Goal: Task Accomplishment & Management: Manage account settings

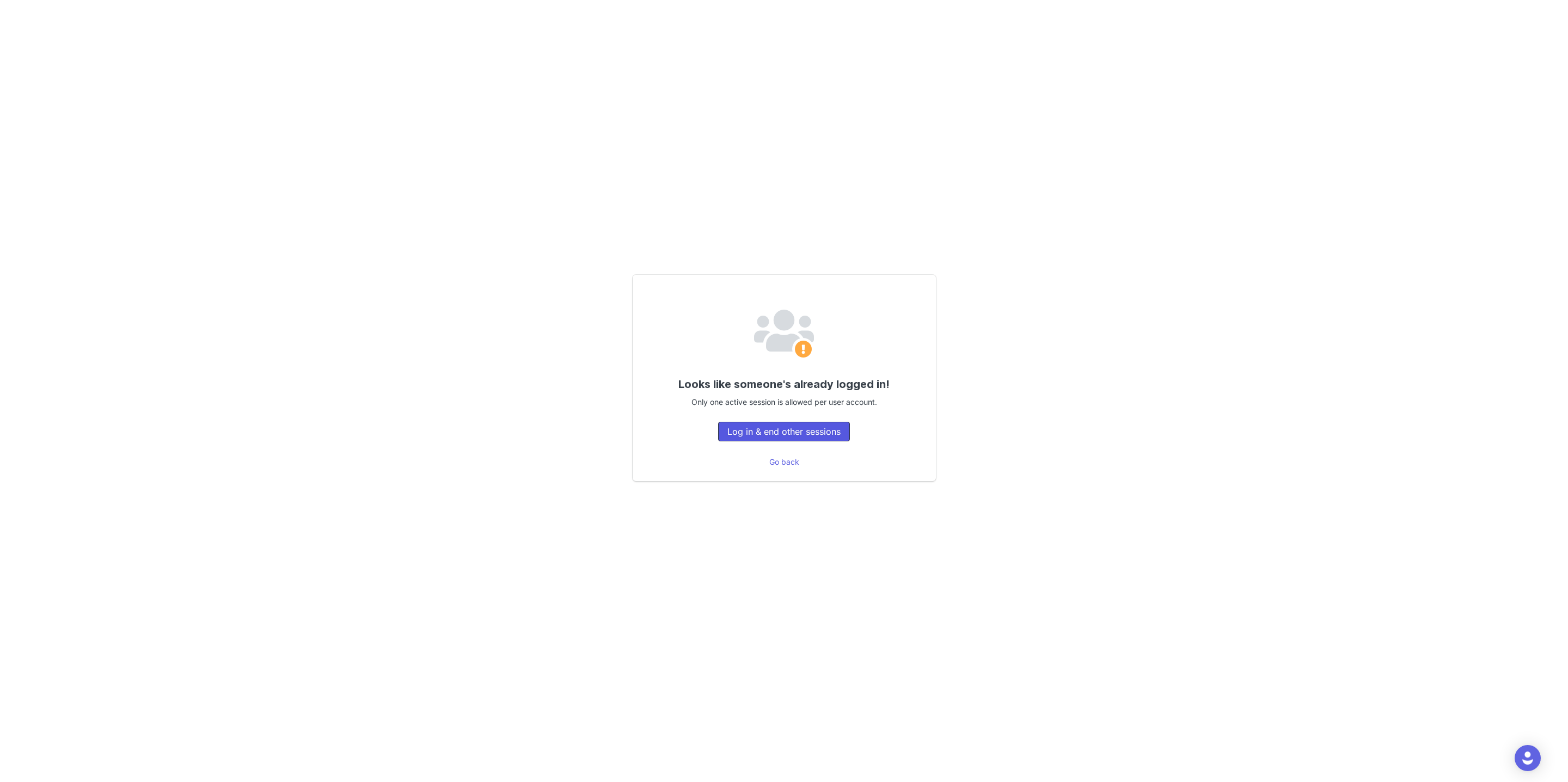
click at [754, 436] on button "Log in & end other sessions" at bounding box center [784, 431] width 132 height 19
